Goal: Find specific page/section: Find specific page/section

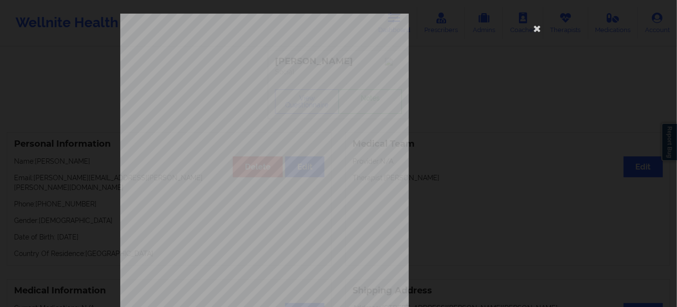
click at [533, 29] on icon at bounding box center [538, 28] width 16 height 16
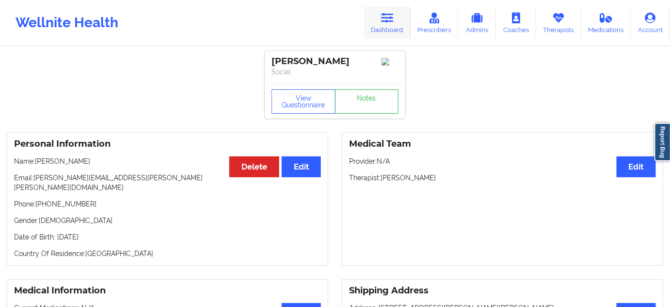
click at [387, 24] on link "Dashboard" at bounding box center [387, 23] width 47 height 32
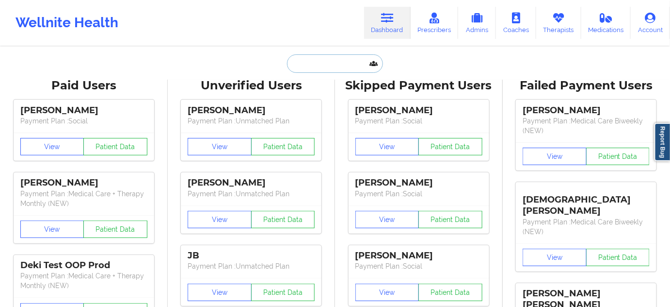
click at [325, 62] on input "text" at bounding box center [335, 63] width 96 height 18
paste input "dudinyak"
type input "dudinyak"
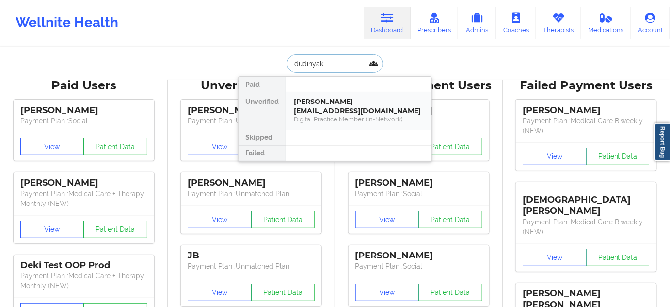
click at [330, 109] on div "[PERSON_NAME] - [EMAIL_ADDRESS][DOMAIN_NAME]" at bounding box center [359, 106] width 130 height 18
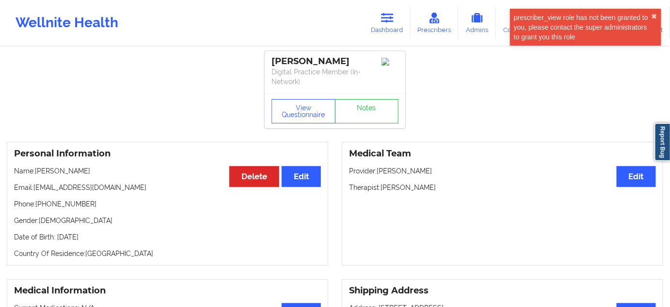
click at [341, 60] on div "[PERSON_NAME]" at bounding box center [335, 61] width 127 height 11
copy div "Dudinyak"
click at [400, 21] on link "Dashboard" at bounding box center [387, 23] width 47 height 32
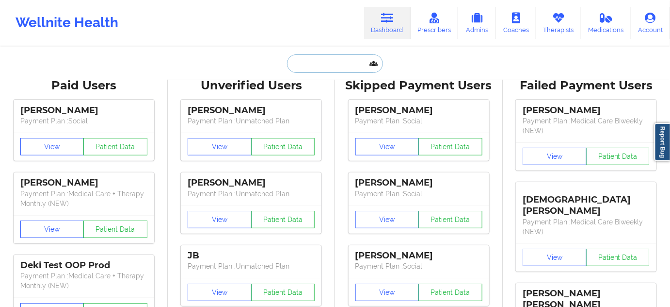
click at [340, 66] on input "text" at bounding box center [335, 63] width 96 height 18
paste input "[PERSON_NAME]."
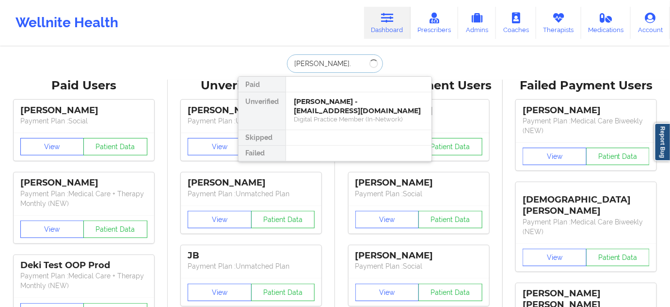
type input "[PERSON_NAME]"
click at [332, 101] on div "[PERSON_NAME] - [EMAIL_ADDRESS][DOMAIN_NAME]" at bounding box center [359, 106] width 130 height 18
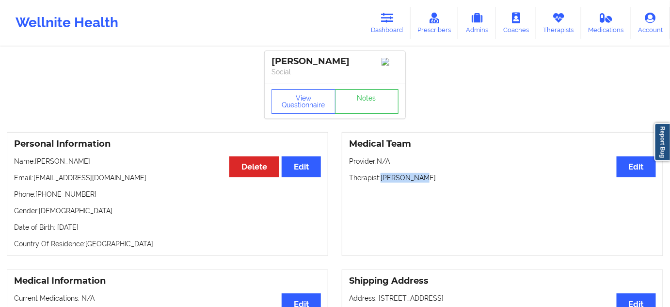
drag, startPoint x: 381, startPoint y: 180, endPoint x: 469, endPoint y: 161, distance: 89.9
click at [438, 180] on p "Therapist: [PERSON_NAME]" at bounding box center [502, 178] width 307 height 10
copy p "[PERSON_NAME]"
drag, startPoint x: 35, startPoint y: 180, endPoint x: 111, endPoint y: 182, distance: 75.7
click at [111, 182] on p "Email: [EMAIL_ADDRESS][DOMAIN_NAME]" at bounding box center [167, 178] width 307 height 10
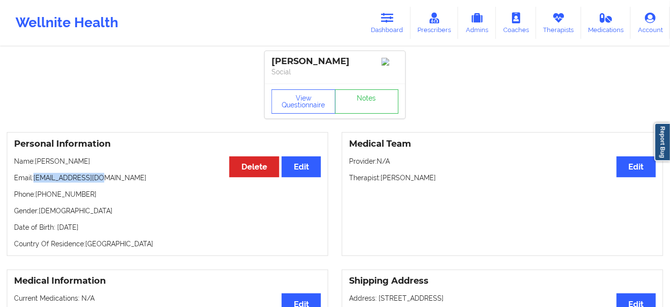
copy p "[EMAIL_ADDRESS][DOMAIN_NAME]"
click at [385, 25] on link "Dashboard" at bounding box center [387, 23] width 47 height 32
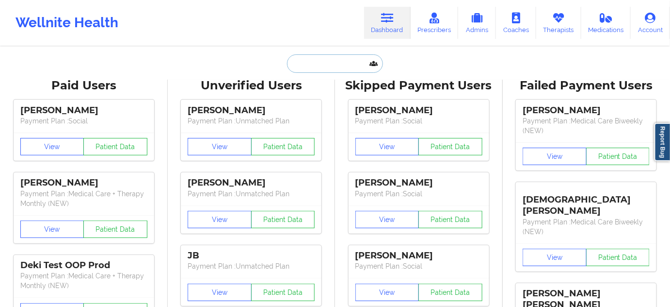
click at [348, 65] on input "text" at bounding box center [335, 63] width 96 height 18
paste input "[EMAIL_ADDRESS][DOMAIN_NAME]"
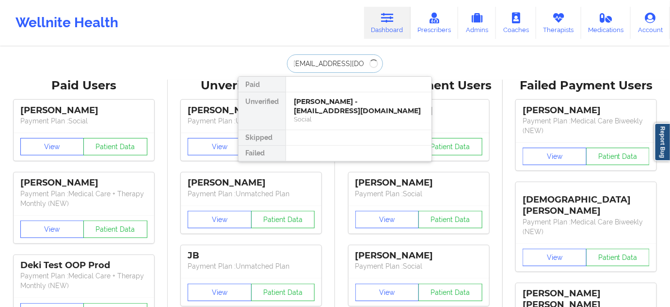
type input "[EMAIL_ADDRESS][DOMAIN_NAME]"
click at [387, 24] on link "Dashboard" at bounding box center [387, 23] width 47 height 32
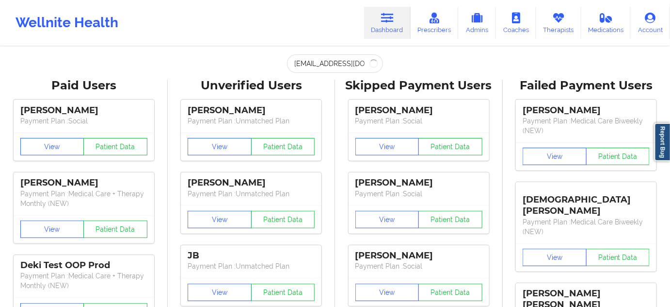
click at [419, 64] on div "[EMAIL_ADDRESS][DOMAIN_NAME] Paid Unverified [PERSON_NAME] - [EMAIL_ADDRESS][DO…" at bounding box center [335, 63] width 194 height 18
click at [394, 13] on icon at bounding box center [387, 18] width 13 height 11
click at [310, 66] on input "[EMAIL_ADDRESS][DOMAIN_NAME]" at bounding box center [335, 63] width 96 height 18
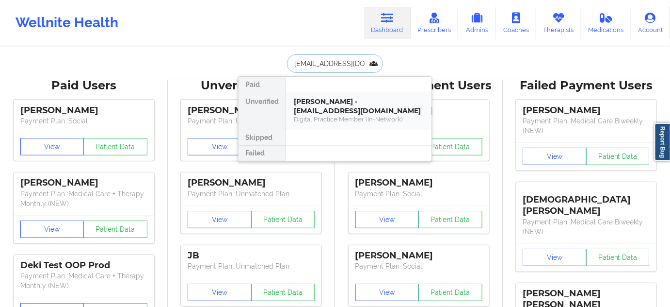
click at [334, 107] on div "[PERSON_NAME] - [EMAIL_ADDRESS][DOMAIN_NAME]" at bounding box center [359, 106] width 130 height 18
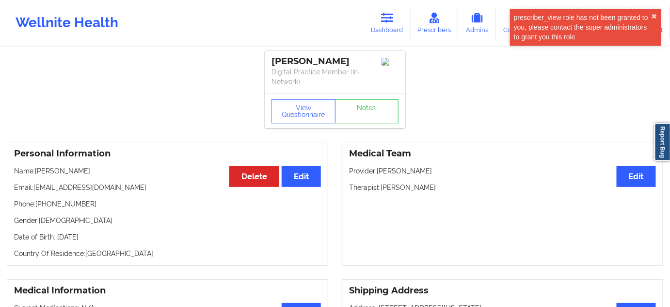
drag, startPoint x: 273, startPoint y: 59, endPoint x: 366, endPoint y: 61, distance: 93.6
click at [366, 61] on div "[PERSON_NAME]" at bounding box center [335, 61] width 127 height 11
copy div "[PERSON_NAME]"
click at [376, 111] on link "Notes" at bounding box center [367, 111] width 64 height 24
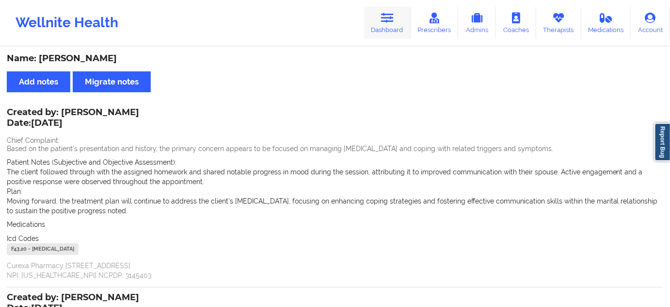
click at [392, 28] on link "Dashboard" at bounding box center [387, 23] width 47 height 32
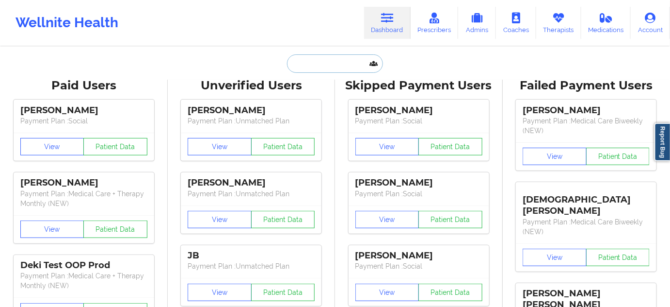
click at [346, 67] on input "text" at bounding box center [335, 63] width 96 height 18
type input "d"
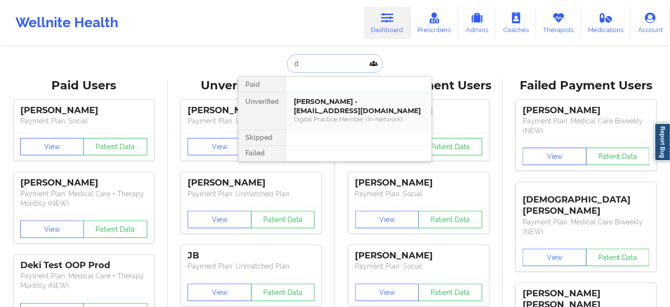
click at [328, 99] on div "[PERSON_NAME] - [EMAIL_ADDRESS][DOMAIN_NAME]" at bounding box center [359, 106] width 130 height 18
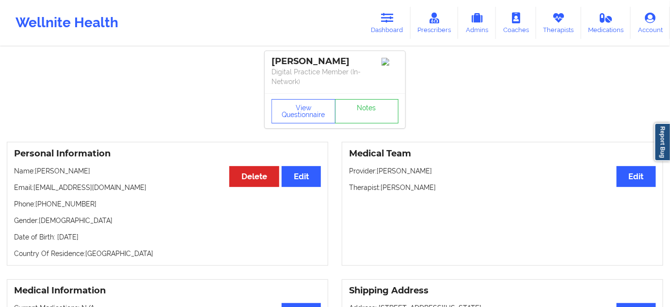
drag, startPoint x: 271, startPoint y: 60, endPoint x: 358, endPoint y: 56, distance: 86.9
click at [357, 55] on div "[PERSON_NAME] Digital Practice Member (In-Network)" at bounding box center [335, 72] width 141 height 42
copy div "[PERSON_NAME]"
click at [304, 97] on div "View Questionnaire Notes" at bounding box center [335, 110] width 141 height 35
click at [304, 105] on button "View Questionnaire" at bounding box center [304, 111] width 64 height 24
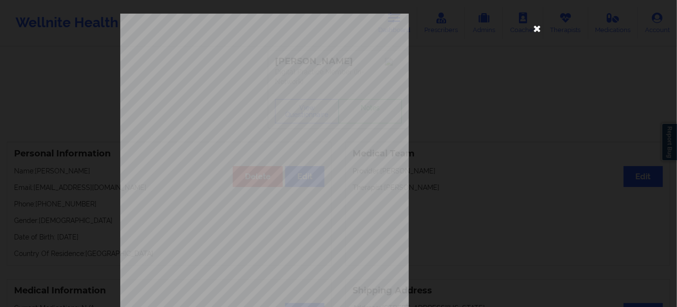
click at [534, 28] on icon at bounding box center [538, 28] width 16 height 16
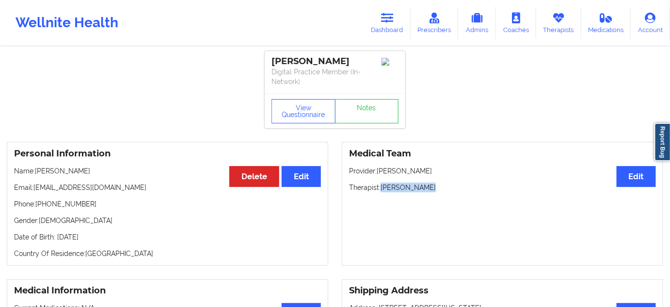
drag, startPoint x: 382, startPoint y: 183, endPoint x: 440, endPoint y: 179, distance: 57.9
click at [439, 179] on div "Medical Team Edit Provider: [PERSON_NAME] Therapist: [PERSON_NAME]" at bounding box center [503, 204] width 322 height 124
copy p "[PERSON_NAME]"
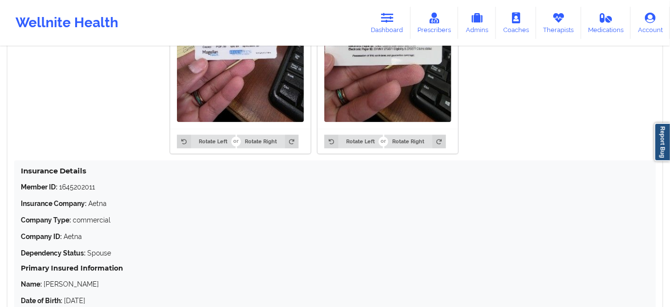
scroll to position [705, 0]
click at [80, 184] on p "Member ID: 1645202011" at bounding box center [335, 187] width 629 height 10
copy p "1645202011"
click at [385, 19] on icon at bounding box center [387, 18] width 13 height 11
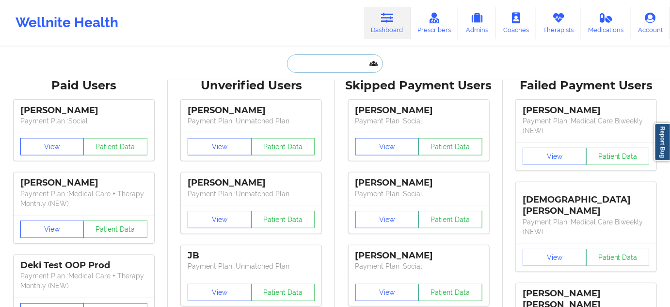
click at [349, 58] on input "text" at bounding box center [335, 63] width 96 height 18
paste input "[PERSON_NAME]"
type input "[PERSON_NAME]"
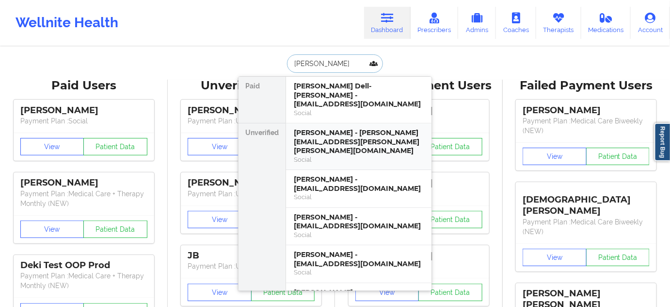
click at [335, 130] on div "[PERSON_NAME] - [PERSON_NAME][EMAIL_ADDRESS][PERSON_NAME][PERSON_NAME][DOMAIN_N…" at bounding box center [359, 141] width 130 height 27
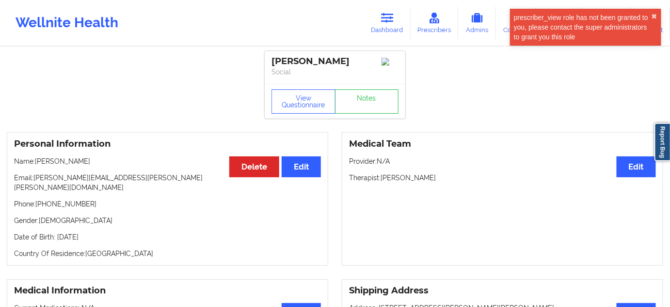
drag, startPoint x: 353, startPoint y: 61, endPoint x: 264, endPoint y: 60, distance: 89.3
copy div "[PERSON_NAME]"
click at [387, 28] on link "Dashboard" at bounding box center [387, 23] width 47 height 32
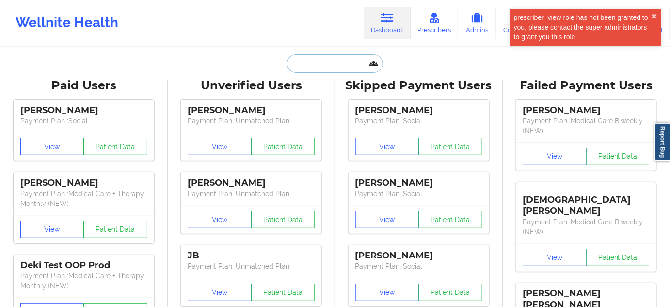
click at [343, 65] on input "text" at bounding box center [335, 63] width 96 height 18
paste input "[PERSON_NAME]"
type input "[PERSON_NAME]"
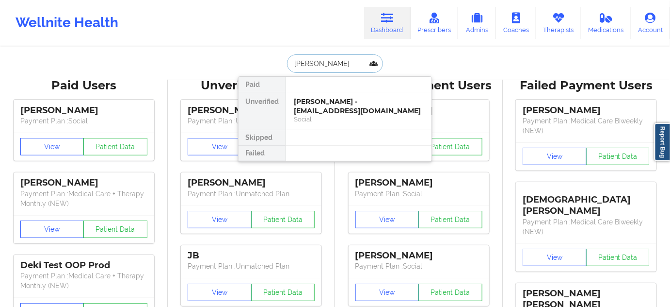
click at [323, 96] on div "[PERSON_NAME] - [EMAIL_ADDRESS][DOMAIN_NAME] Social" at bounding box center [359, 110] width 146 height 37
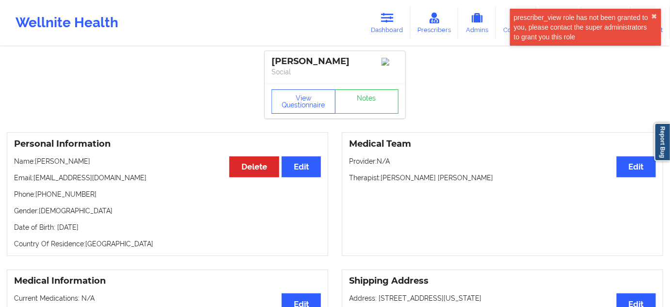
click at [88, 164] on p "Name: [PERSON_NAME]" at bounding box center [167, 161] width 307 height 10
copy p "[PERSON_NAME]"
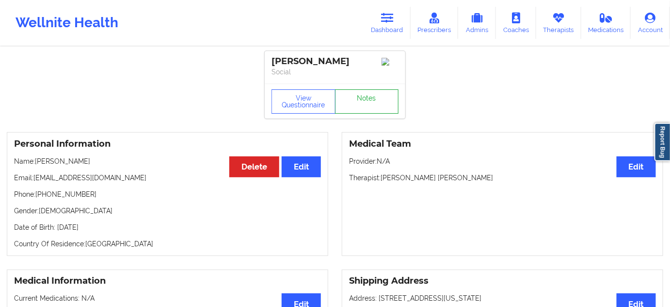
click at [373, 110] on link "Notes" at bounding box center [367, 101] width 64 height 24
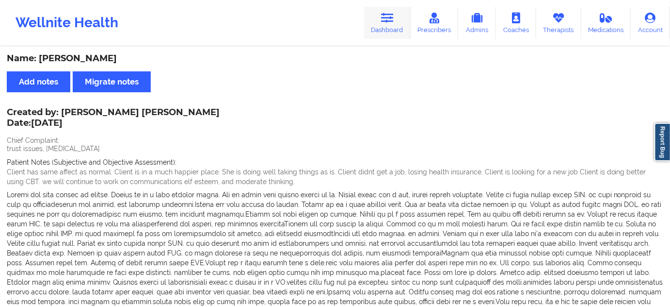
click at [389, 10] on link "Dashboard" at bounding box center [387, 23] width 47 height 32
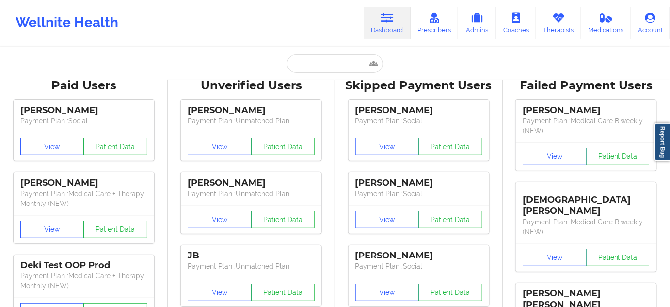
click at [328, 67] on input "text" at bounding box center [335, 63] width 96 height 18
type input "s"
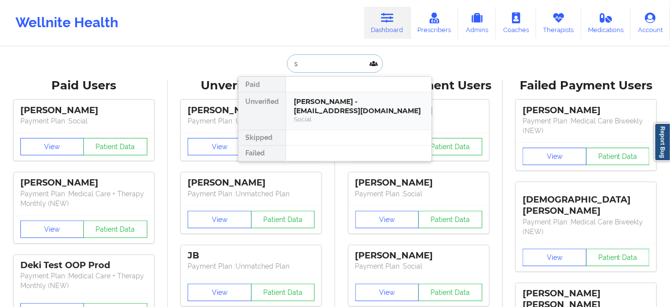
click at [324, 96] on div "[PERSON_NAME] - [EMAIL_ADDRESS][DOMAIN_NAME] Social" at bounding box center [359, 110] width 146 height 37
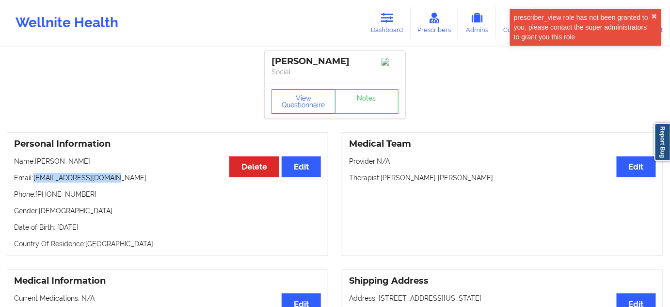
drag, startPoint x: 35, startPoint y: 179, endPoint x: 139, endPoint y: 184, distance: 104.4
click at [139, 182] on p "Email: [EMAIL_ADDRESS][DOMAIN_NAME]" at bounding box center [167, 178] width 307 height 10
click at [381, 23] on link "Dashboard" at bounding box center [387, 23] width 47 height 32
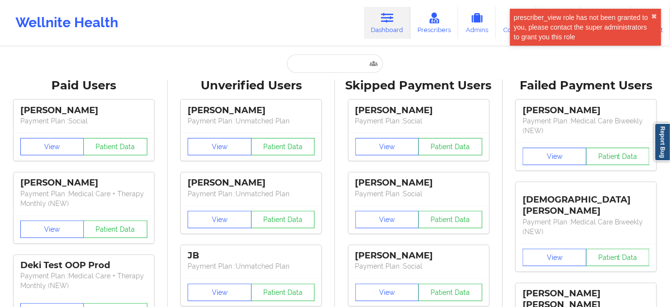
click at [336, 63] on input "text" at bounding box center [335, 63] width 96 height 18
paste input "[EMAIL_ADDRESS][DOMAIN_NAME]"
type input "[EMAIL_ADDRESS][DOMAIN_NAME]"
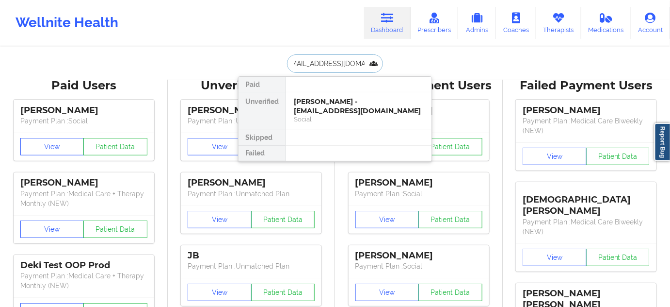
click at [331, 102] on div "[PERSON_NAME] - [EMAIL_ADDRESS][DOMAIN_NAME]" at bounding box center [359, 106] width 130 height 18
